Goal: Check status

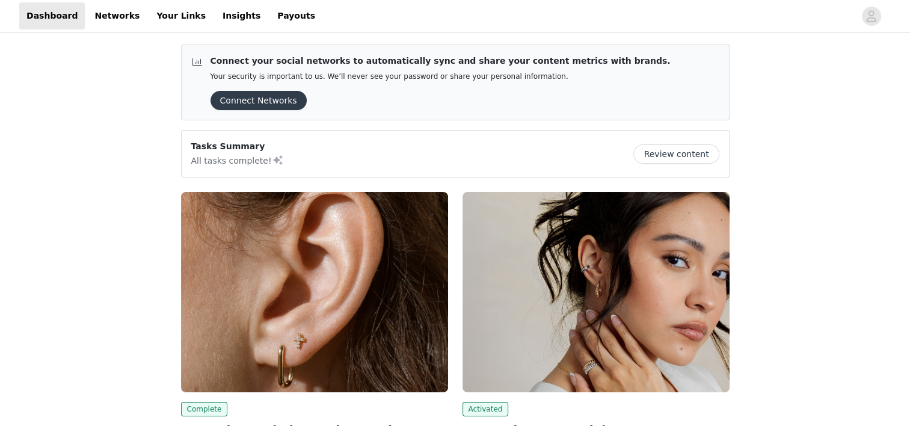
scroll to position [181, 0]
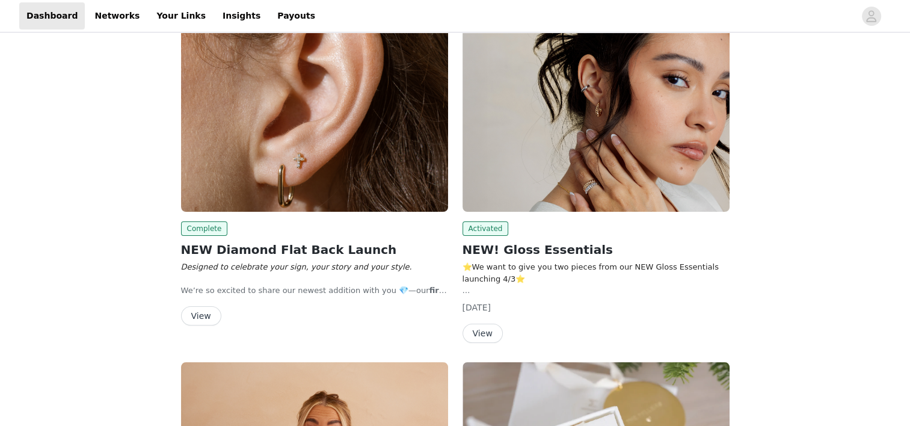
click at [210, 320] on button "View" at bounding box center [201, 315] width 40 height 19
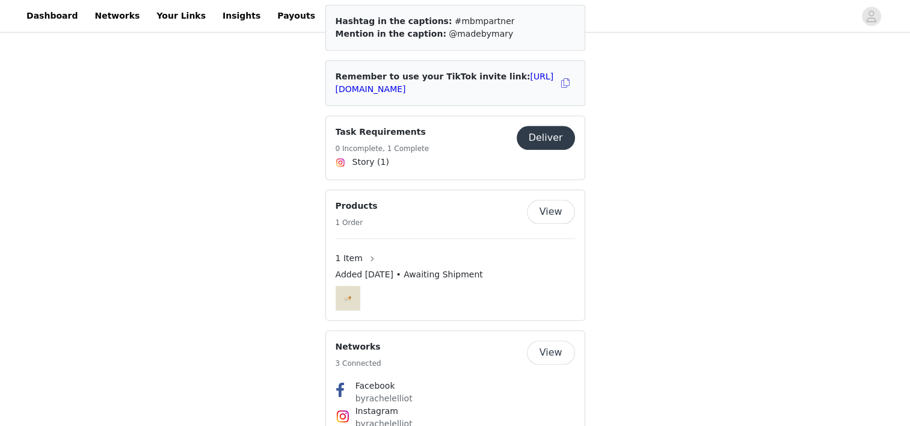
scroll to position [1264, 0]
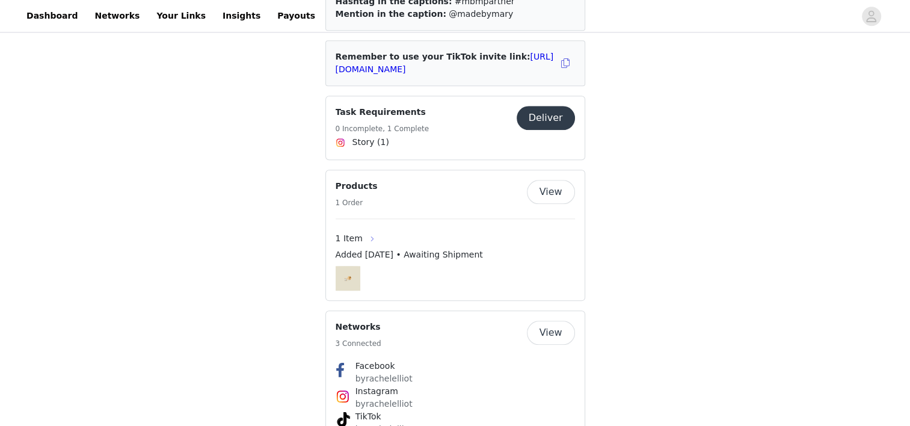
click at [363, 229] on button "button" at bounding box center [372, 238] width 19 height 19
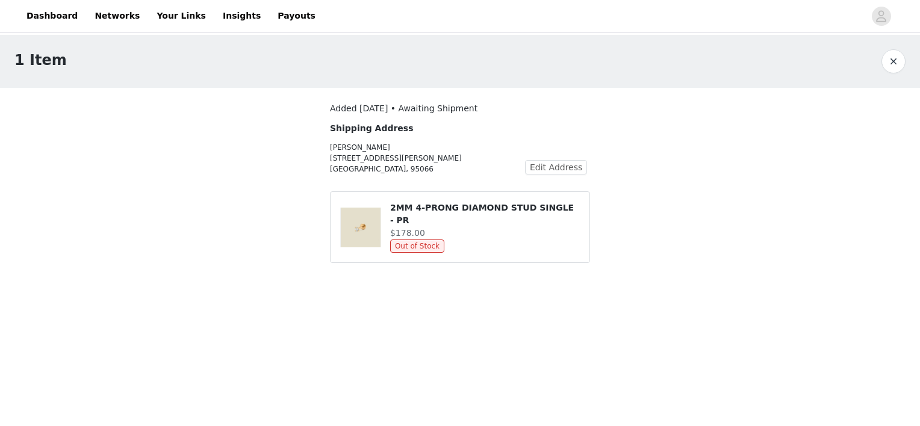
click at [888, 60] on button "button" at bounding box center [893, 61] width 24 height 24
